Goal: Transaction & Acquisition: Purchase product/service

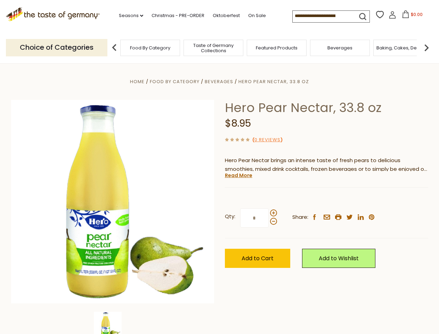
click at [219, 167] on div "Home Food By Category [GEOGRAPHIC_DATA] Hero Pear Nectar, 33.8 oz Hero Pear Nec…" at bounding box center [220, 211] width 428 height 268
click at [128, 16] on link "Seasons dropdown_arrow" at bounding box center [131, 16] width 24 height 8
click at [323, 16] on input at bounding box center [322, 16] width 59 height 10
click at [411, 16] on span "$0.00" at bounding box center [417, 14] width 12 height 6
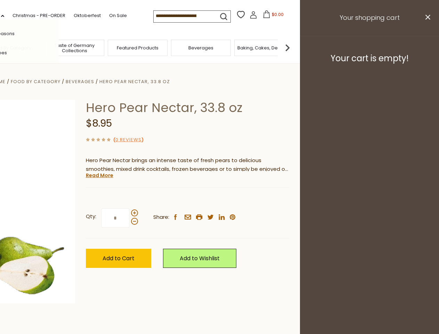
click at [59, 47] on div "All Seasons Recipes Game Day [DATE] [DATE] [DATE][PERSON_NAME] [DATE] Springfes…" at bounding box center [19, 166] width 79 height 295
click at [294, 47] on img at bounding box center [288, 48] width 14 height 14
click at [219, 198] on div "Qty: * Share: facebook email printer twitter linkedin pinterest" at bounding box center [187, 218] width 203 height 40
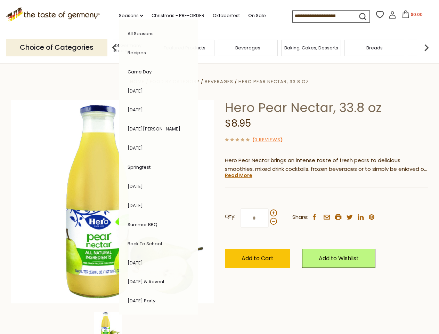
click at [113, 323] on img at bounding box center [108, 325] width 28 height 28
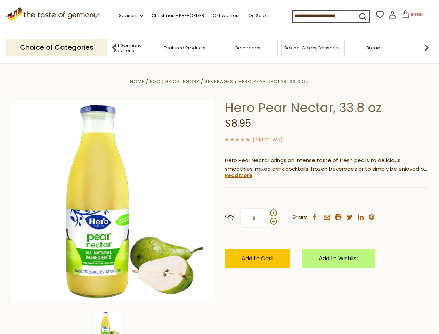
click at [113, 323] on img at bounding box center [108, 325] width 28 height 28
click at [238, 175] on link "Read More" at bounding box center [238, 175] width 27 height 7
